Goal: Task Accomplishment & Management: Use online tool/utility

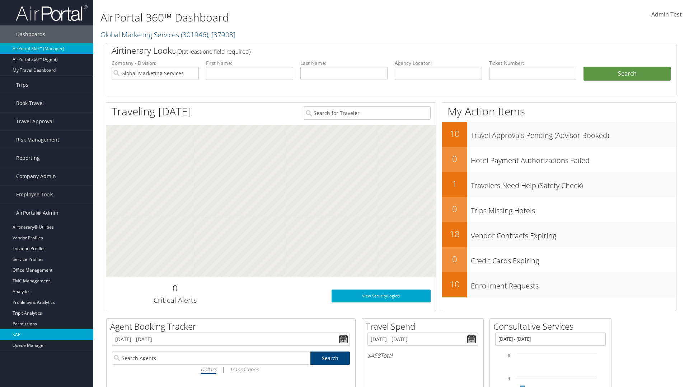
click at [47, 335] on link "SAP" at bounding box center [46, 335] width 93 height 11
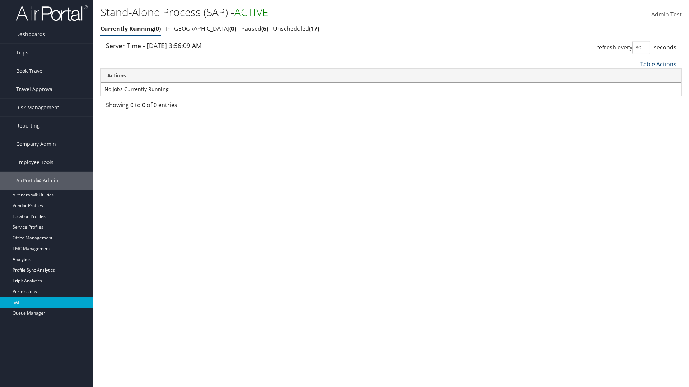
click at [658, 64] on link "Table Actions" at bounding box center [658, 64] width 36 height 8
click at [634, 112] on link "Page Length" at bounding box center [634, 112] width 94 height 12
click at [634, 88] on link "25" at bounding box center [634, 88] width 94 height 12
click at [658, 64] on link "Table Actions" at bounding box center [658, 64] width 36 height 8
click at [634, 100] on link "50" at bounding box center [634, 100] width 94 height 12
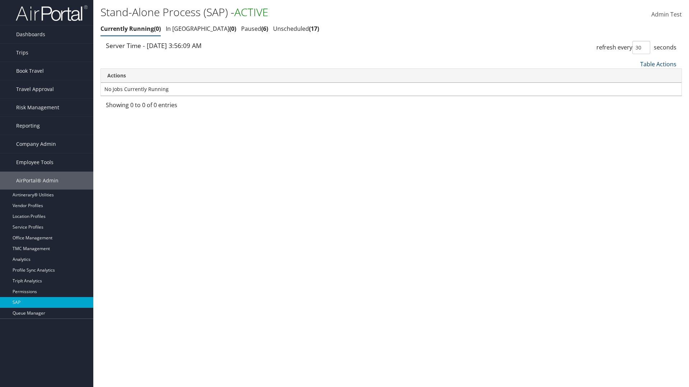
click at [658, 64] on link "Table Actions" at bounding box center [658, 64] width 36 height 8
click at [634, 99] on link "Column Visibility" at bounding box center [634, 100] width 94 height 12
